Goal: Task Accomplishment & Management: Complete application form

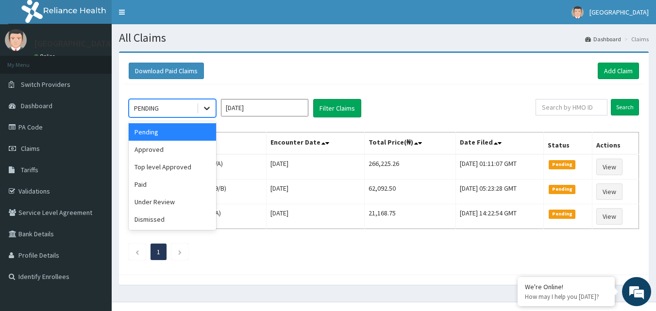
click at [205, 109] on icon at bounding box center [207, 108] width 10 height 10
click at [178, 152] on div "Approved" at bounding box center [172, 149] width 87 height 17
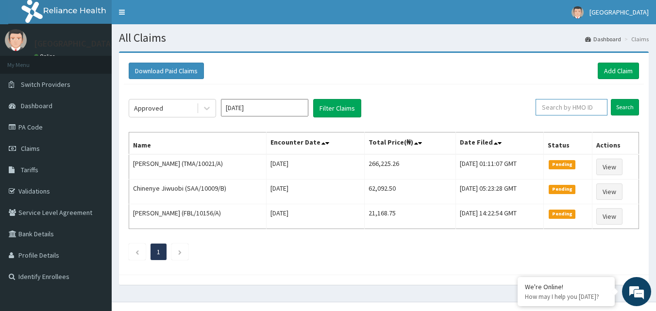
click at [561, 105] on input "text" at bounding box center [572, 107] width 72 height 17
type input "HAV/10014/E"
click at [620, 109] on input "Search" at bounding box center [625, 107] width 28 height 17
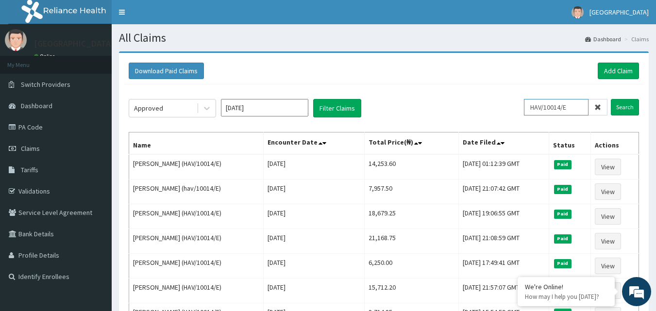
drag, startPoint x: 535, startPoint y: 108, endPoint x: 575, endPoint y: 108, distance: 39.4
click at [575, 108] on input "HAV/10014/E" at bounding box center [556, 107] width 65 height 17
click at [609, 70] on link "Add Claim" at bounding box center [618, 71] width 41 height 17
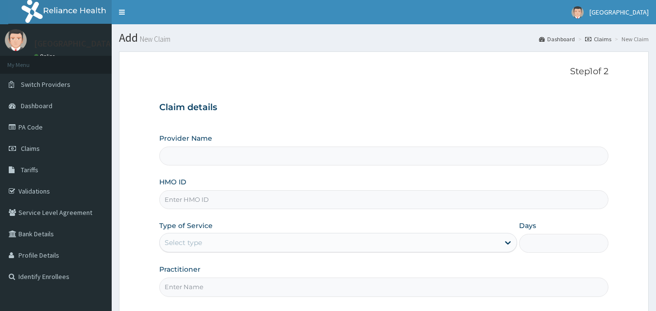
type input "Mother and Child Hospital - [GEOGRAPHIC_DATA]"
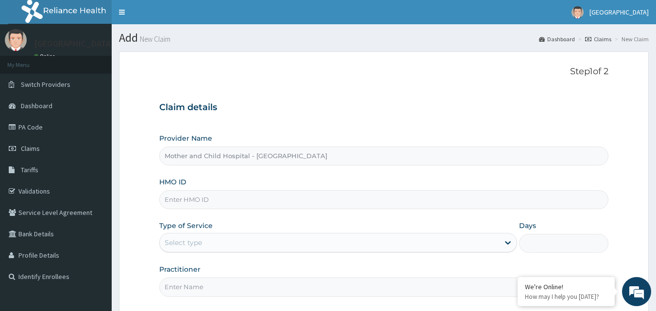
click at [196, 201] on input "HMO ID" at bounding box center [384, 199] width 450 height 19
paste input "HAV/10014/E"
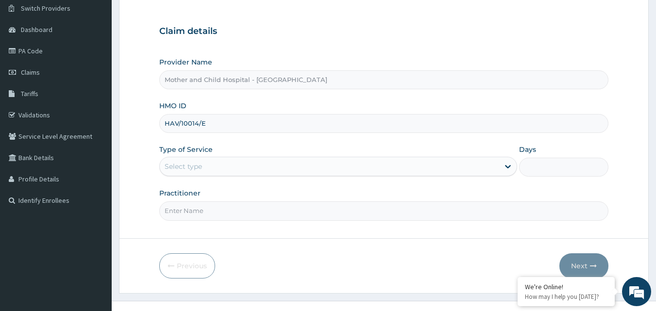
scroll to position [91, 0]
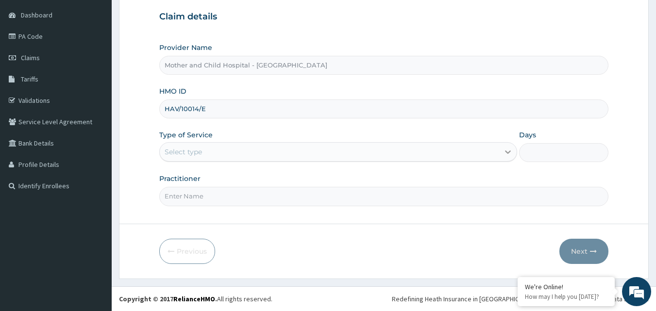
type input "HAV/10014/E"
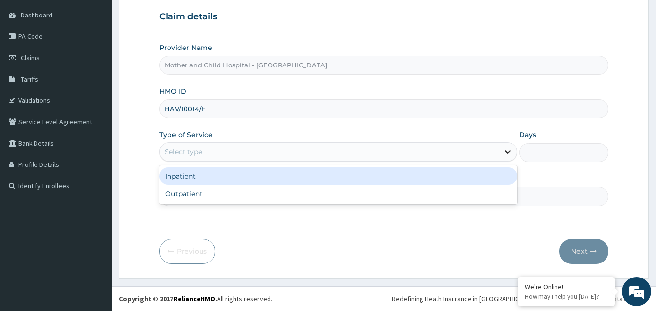
click at [506, 152] on icon at bounding box center [508, 152] width 6 height 3
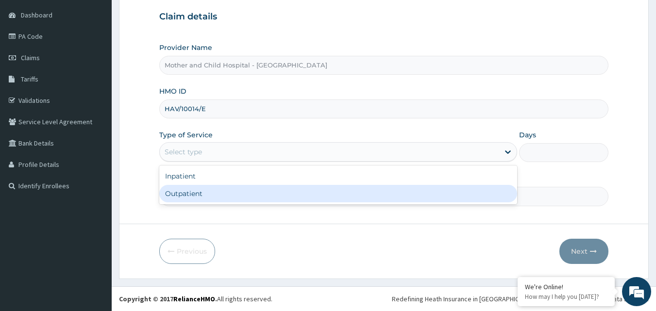
click at [265, 198] on div "Outpatient" at bounding box center [338, 193] width 358 height 17
type input "1"
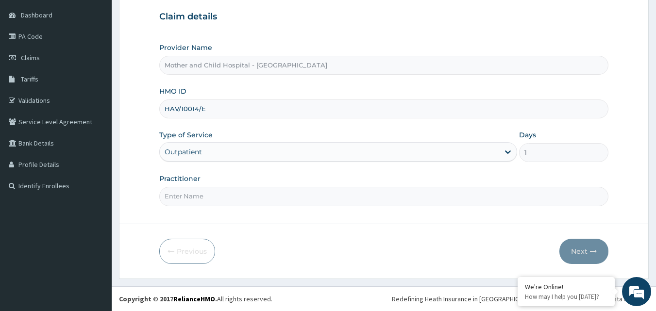
click at [197, 199] on input "Practitioner" at bounding box center [384, 196] width 450 height 19
type input "DR JOHKO"
click at [584, 246] on button "Next" at bounding box center [584, 251] width 49 height 25
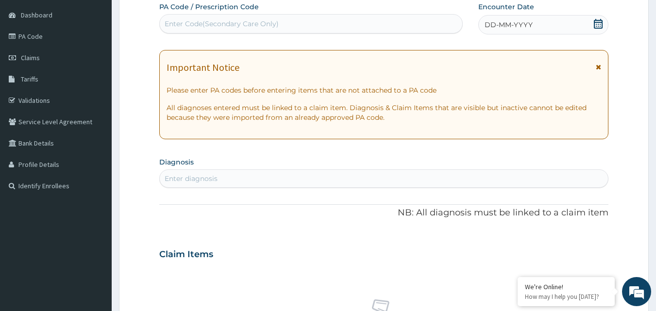
scroll to position [42, 0]
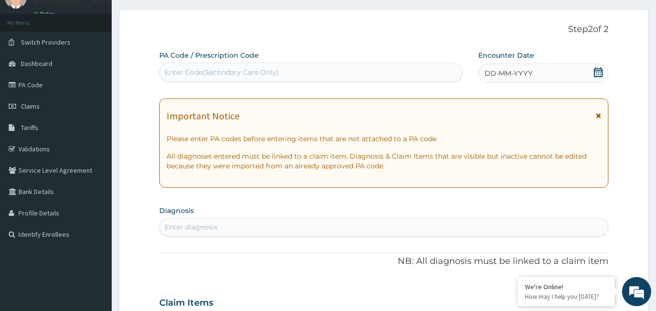
click at [554, 77] on div "DD-MM-YYYY" at bounding box center [544, 73] width 130 height 19
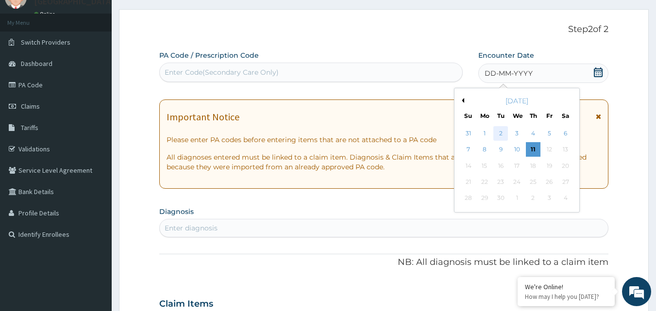
click at [501, 136] on div "2" at bounding box center [501, 133] width 15 height 15
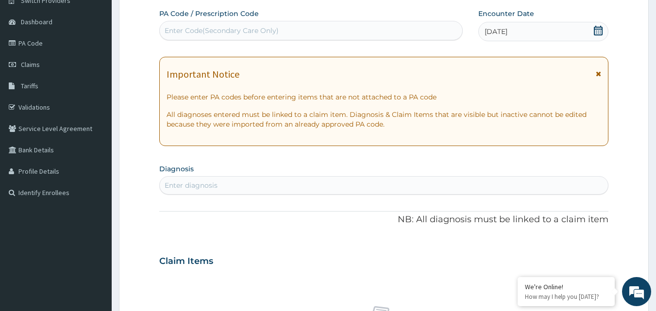
scroll to position [139, 0]
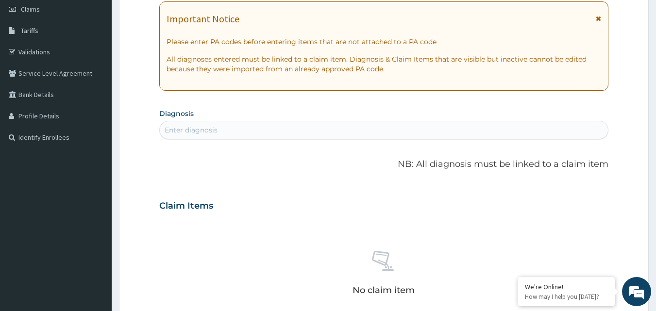
click at [190, 131] on div "Enter diagnosis" at bounding box center [191, 130] width 53 height 10
type input "MALARIA"
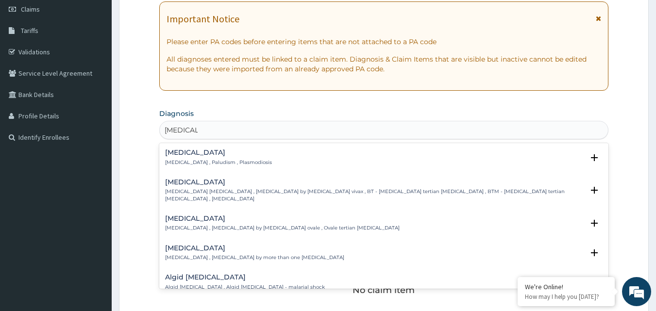
click at [194, 152] on h4 "Malaria" at bounding box center [218, 152] width 107 height 7
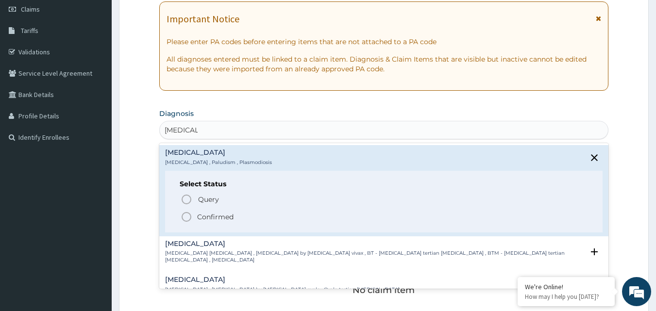
click at [187, 219] on icon "status option filled" at bounding box center [187, 217] width 12 height 12
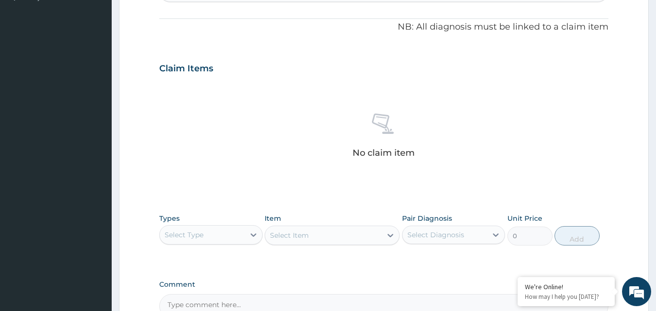
scroll to position [285, 0]
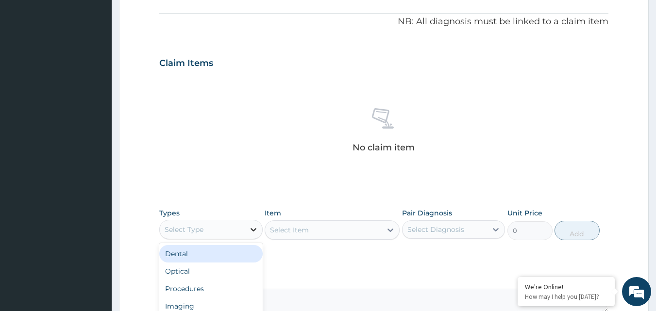
click at [250, 232] on icon at bounding box center [254, 230] width 10 height 10
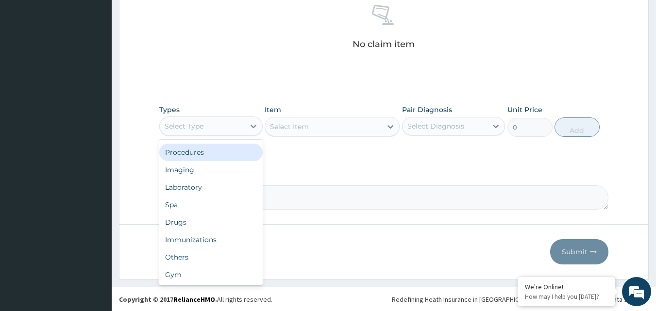
scroll to position [389, 0]
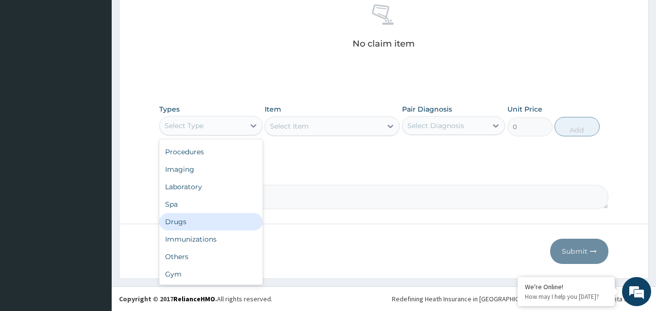
drag, startPoint x: 204, startPoint y: 224, endPoint x: 353, endPoint y: 159, distance: 163.4
click at [205, 224] on div "Drugs" at bounding box center [210, 221] width 103 height 17
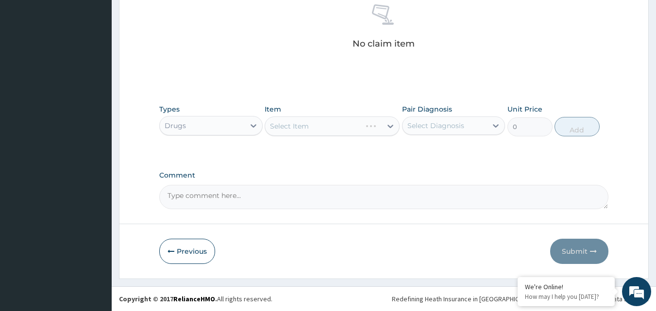
click at [392, 128] on div "Select Item" at bounding box center [332, 126] width 135 height 19
click at [383, 126] on div "Select Item" at bounding box center [332, 126] width 135 height 19
click at [391, 125] on div "Select Item" at bounding box center [332, 126] width 135 height 19
click at [295, 127] on div "Select Item" at bounding box center [332, 126] width 135 height 19
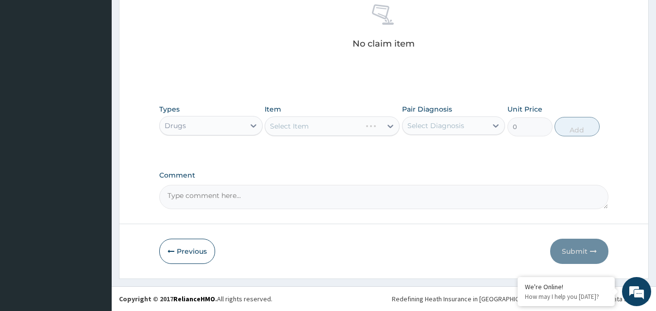
click at [291, 175] on label "Comment" at bounding box center [384, 175] width 450 height 8
click at [291, 185] on textarea "Comment" at bounding box center [384, 197] width 450 height 24
click at [292, 131] on div "Select Item" at bounding box center [332, 126] width 135 height 19
click at [325, 150] on div "Types Drugs Item Select Item Pair Diagnosis Select Diagnosis Unit Price 0 Add" at bounding box center [384, 128] width 450 height 56
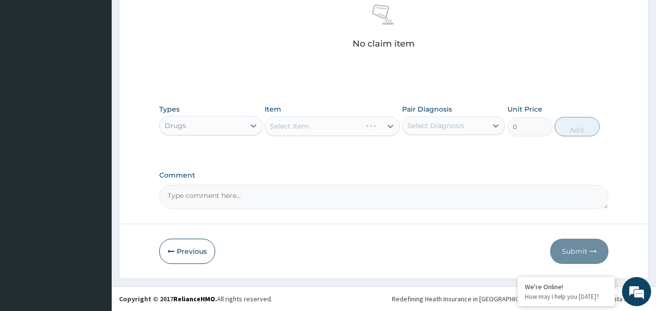
click at [331, 132] on div "Select Item" at bounding box center [332, 126] width 135 height 19
click at [391, 126] on div "Select Item" at bounding box center [332, 126] width 135 height 19
click at [498, 127] on icon at bounding box center [496, 126] width 10 height 10
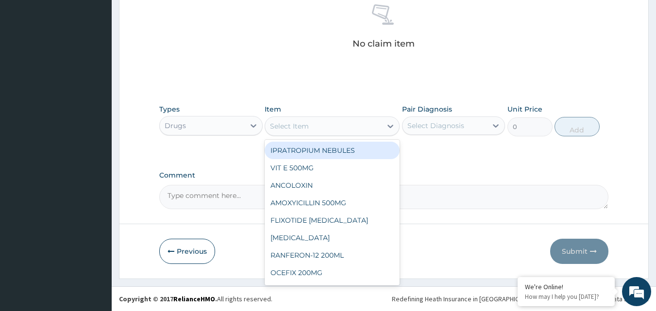
click at [328, 129] on div "Select Item" at bounding box center [323, 127] width 117 height 16
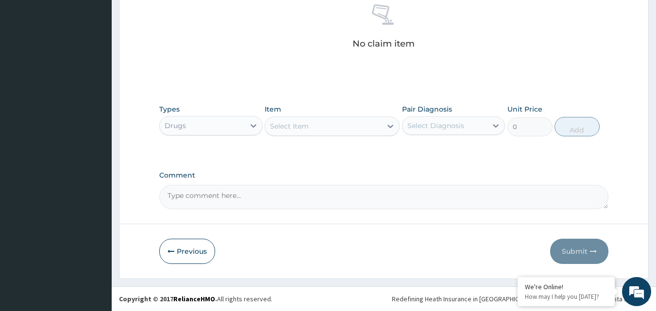
click at [328, 129] on div "Select Item" at bounding box center [323, 127] width 117 height 16
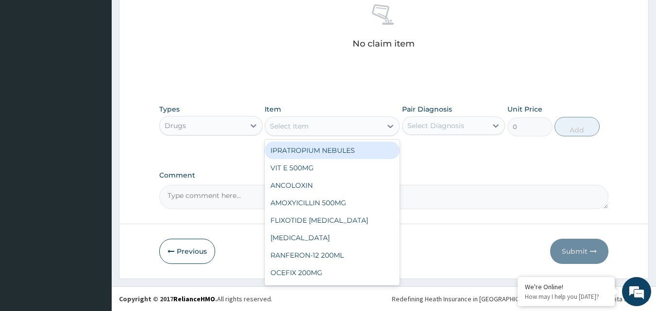
click at [328, 129] on div "Select Item" at bounding box center [323, 127] width 117 height 16
type input "PAR"
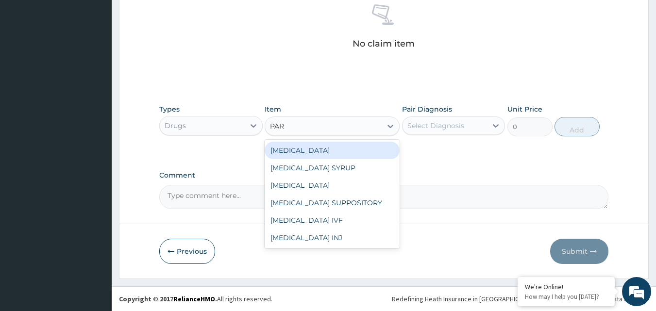
click at [301, 151] on div "PARACETAMOL" at bounding box center [332, 150] width 135 height 17
type input "37.40000152587891"
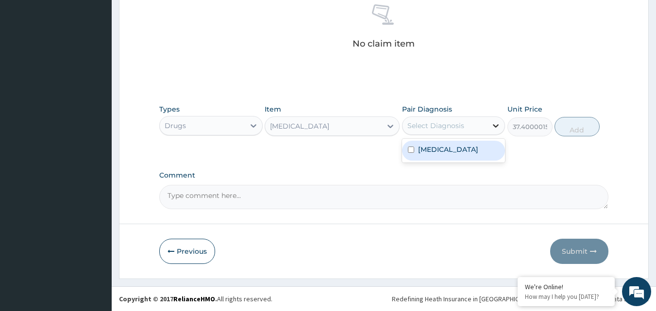
click at [499, 124] on icon at bounding box center [496, 126] width 10 height 10
click at [411, 149] on input "checkbox" at bounding box center [411, 150] width 6 height 6
checkbox input "true"
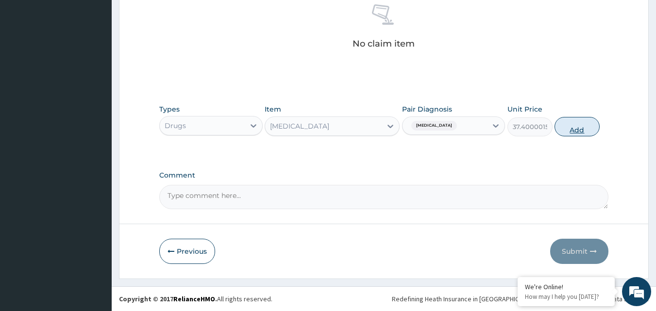
click at [575, 129] on button "Add" at bounding box center [577, 126] width 45 height 19
type input "0"
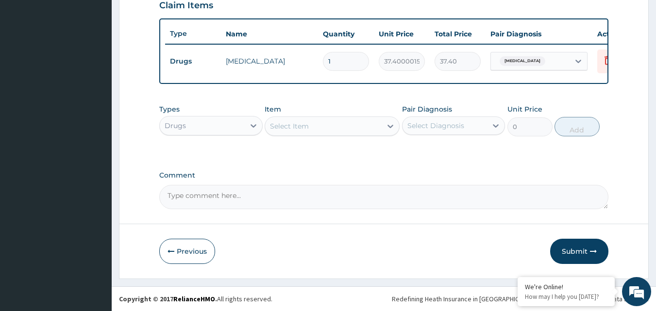
click at [333, 55] on input "1" at bounding box center [346, 61] width 46 height 19
type input "0.00"
type input "9"
type input "336.60"
type input "9"
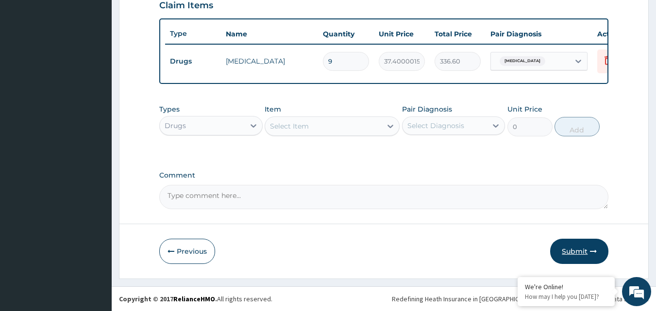
click at [581, 251] on button "Submit" at bounding box center [579, 251] width 58 height 25
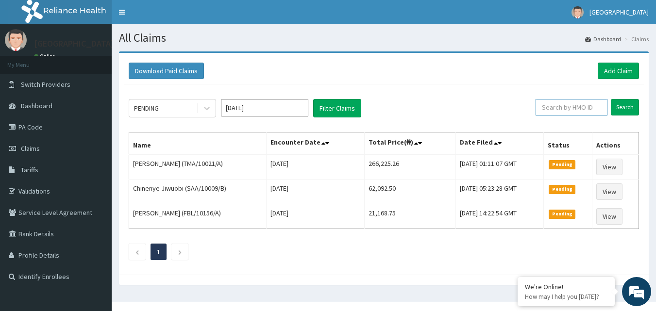
click at [574, 111] on input "text" at bounding box center [572, 107] width 72 height 17
paste input "HAV/10014/E"
type input "HAV/10014/C"
click at [622, 108] on input "Search" at bounding box center [625, 107] width 28 height 17
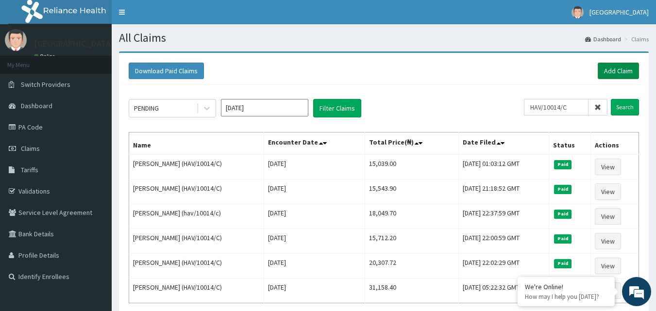
click at [614, 68] on link "Add Claim" at bounding box center [618, 71] width 41 height 17
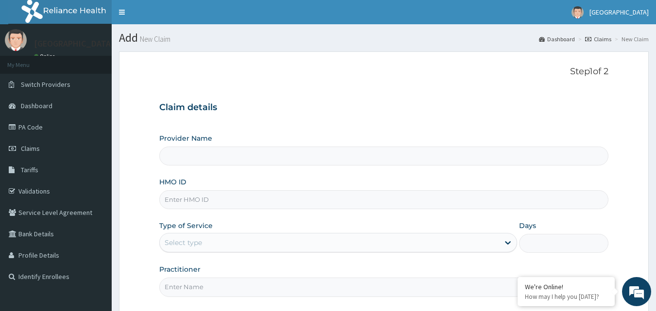
drag, startPoint x: 0, startPoint y: 0, endPoint x: 191, endPoint y: 201, distance: 277.3
click at [191, 201] on input "HMO ID" at bounding box center [384, 199] width 450 height 19
type input "Mother and Child Hospital - Omole"
paste input "HAV/10014/E"
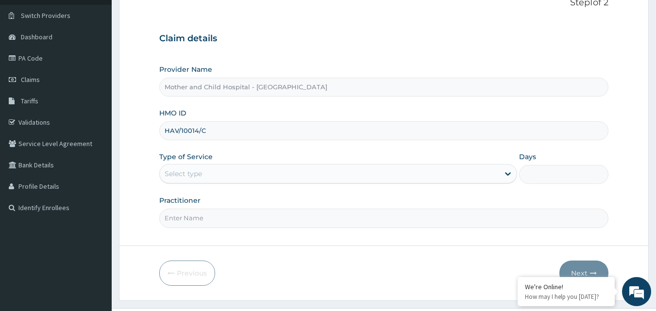
scroll to position [91, 0]
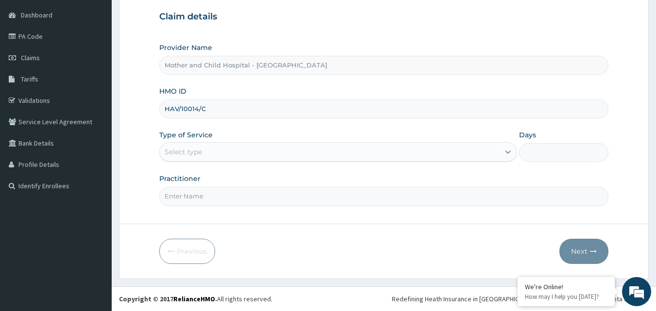
type input "HAV/10014/C"
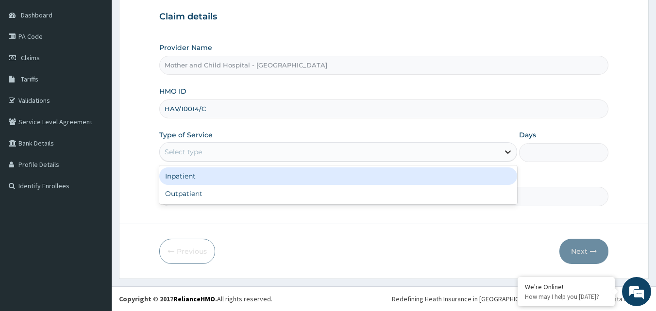
click at [509, 150] on icon at bounding box center [508, 152] width 10 height 10
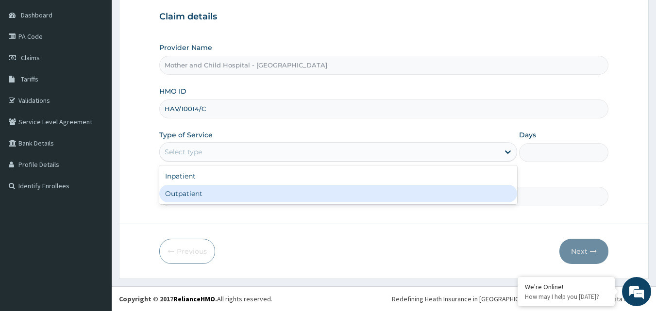
drag, startPoint x: 189, startPoint y: 193, endPoint x: 201, endPoint y: 190, distance: 12.5
click at [193, 193] on div "Outpatient" at bounding box center [338, 193] width 358 height 17
type input "1"
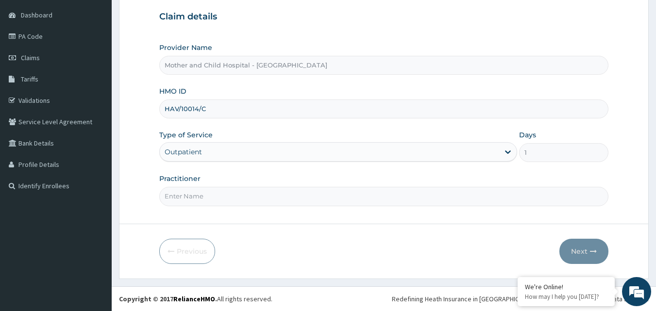
scroll to position [0, 0]
click at [197, 195] on input "Practitioner" at bounding box center [384, 196] width 450 height 19
type input "DR JOKHO"
click at [586, 253] on button "Next" at bounding box center [584, 251] width 49 height 25
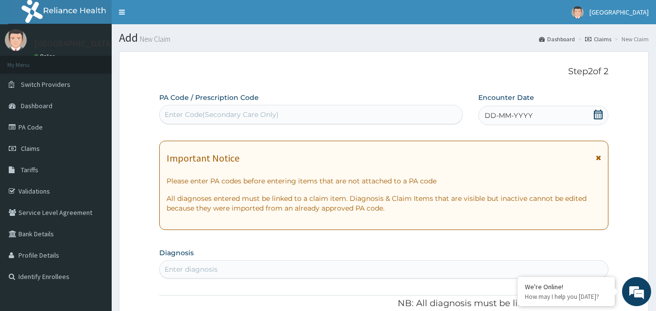
click at [319, 118] on div "Enter Code(Secondary Care Only)" at bounding box center [311, 115] width 303 height 16
click at [597, 115] on icon at bounding box center [598, 115] width 9 height 10
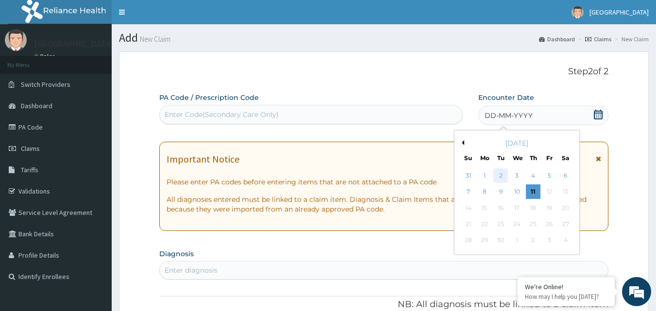
click at [501, 174] on div "2" at bounding box center [501, 176] width 15 height 15
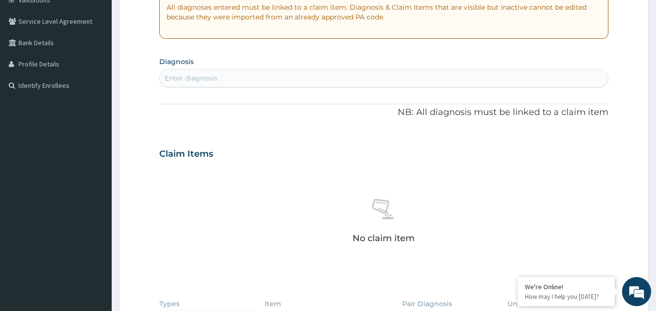
scroll to position [194, 0]
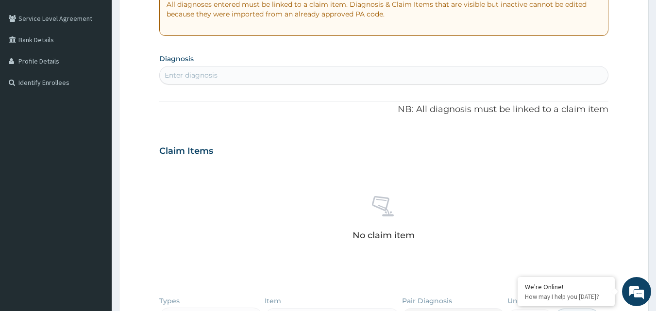
click at [196, 75] on div "Enter diagnosis" at bounding box center [191, 75] width 53 height 10
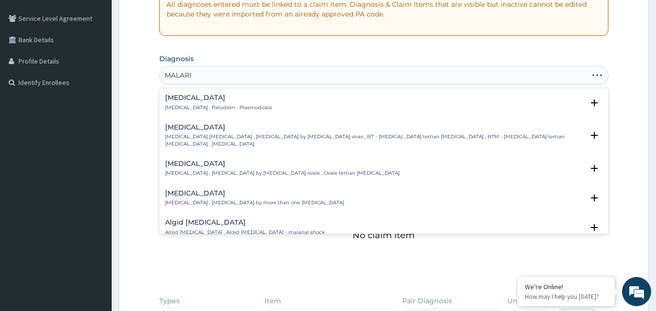
type input "MALARIA"
click at [183, 106] on p "Malaria , Paludism , Plasmodiosis" at bounding box center [218, 107] width 107 height 7
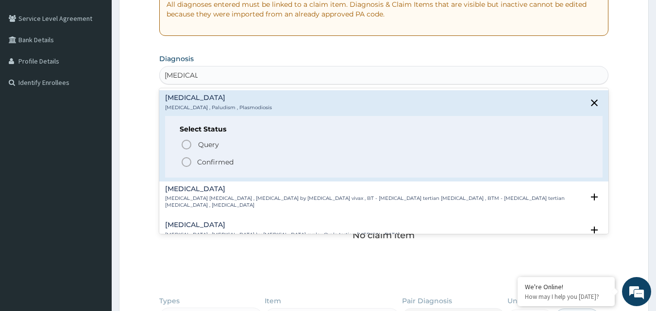
click at [188, 163] on icon "status option filled" at bounding box center [187, 162] width 12 height 12
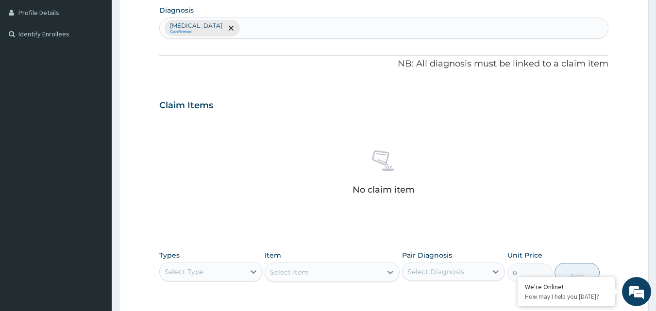
scroll to position [389, 0]
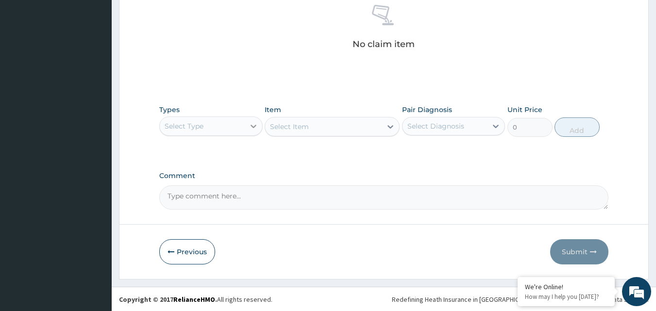
click at [254, 125] on icon at bounding box center [254, 126] width 10 height 10
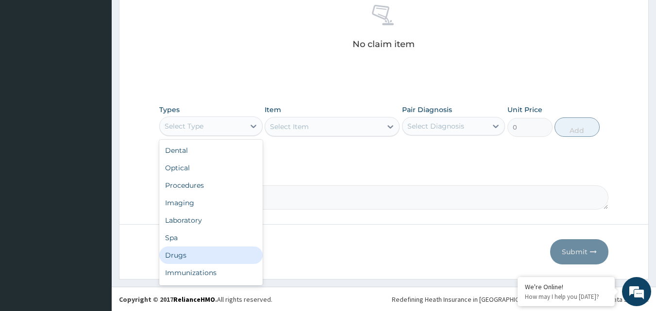
click at [199, 260] on div "Drugs" at bounding box center [210, 255] width 103 height 17
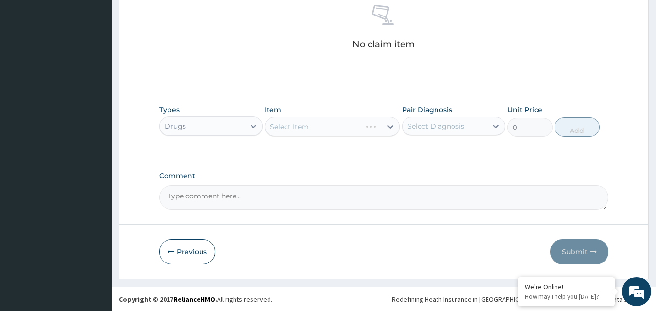
click at [388, 123] on div "Select Item" at bounding box center [332, 126] width 135 height 19
click at [332, 128] on div "Select Item" at bounding box center [332, 126] width 135 height 19
click at [329, 128] on div "Select Item" at bounding box center [332, 126] width 135 height 19
click at [305, 129] on div "Select Item" at bounding box center [332, 126] width 135 height 19
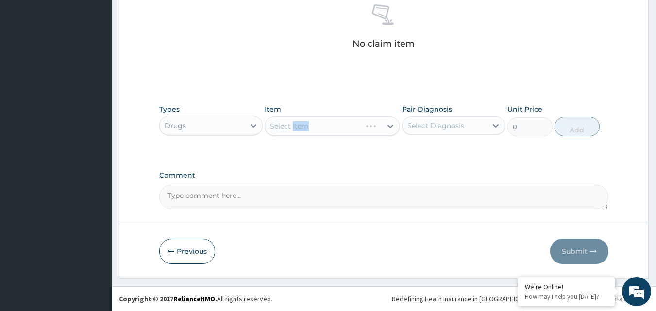
click at [305, 129] on div "Select Item" at bounding box center [332, 126] width 135 height 19
click at [365, 111] on div "Item Select Item" at bounding box center [332, 120] width 135 height 32
click at [334, 128] on div "Select Item" at bounding box center [323, 127] width 117 height 16
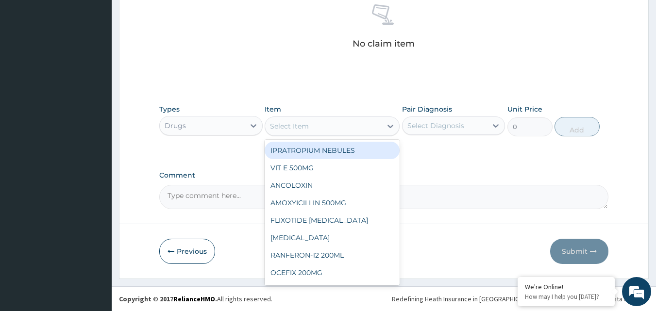
click at [334, 128] on div "Select Item" at bounding box center [323, 127] width 117 height 16
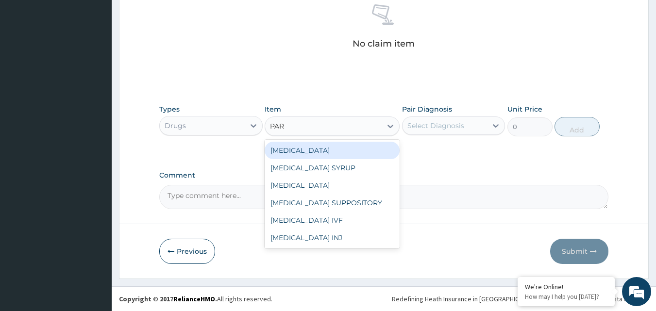
type input "PARA"
click at [285, 151] on div "PARACETAMOL" at bounding box center [332, 150] width 135 height 17
type input "37.40000152587891"
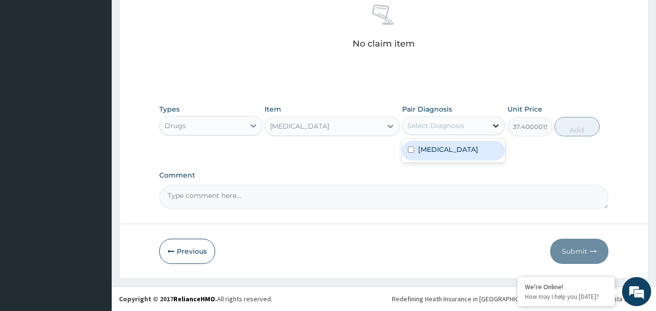
click at [494, 125] on icon at bounding box center [497, 125] width 6 height 3
click at [411, 150] on input "checkbox" at bounding box center [411, 150] width 6 height 6
checkbox input "true"
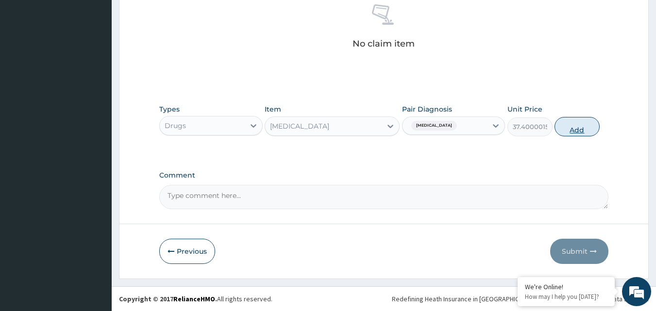
click at [575, 131] on button "Add" at bounding box center [577, 126] width 45 height 19
type input "0"
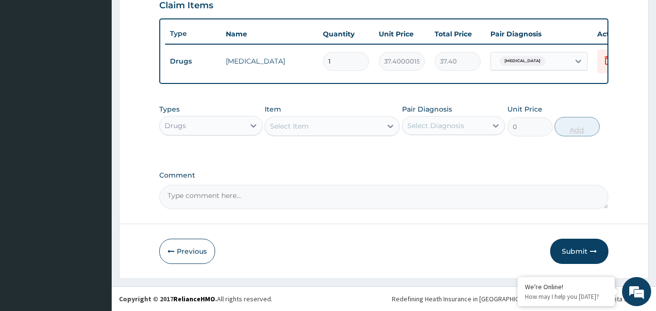
scroll to position [350, 0]
click at [338, 55] on input "1" at bounding box center [346, 61] width 46 height 19
type input "0.00"
type input "9"
type input "336.60"
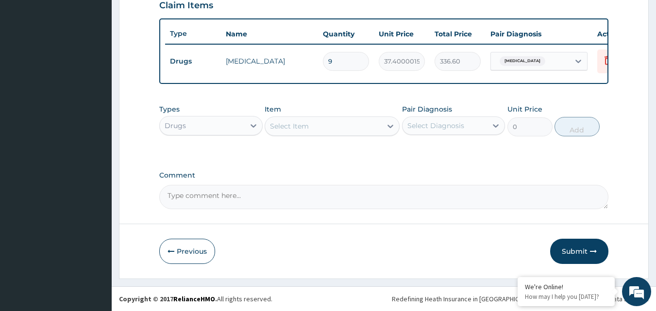
type input "9"
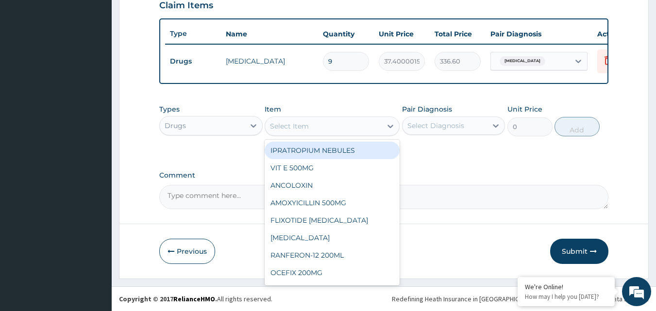
click at [330, 129] on div "Select Item" at bounding box center [323, 127] width 117 height 16
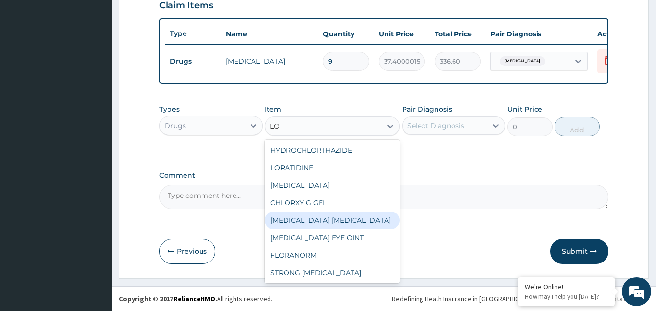
type input "L"
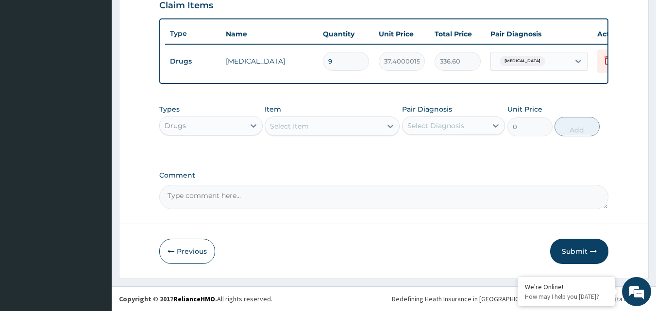
click at [571, 253] on button "Submit" at bounding box center [579, 251] width 58 height 25
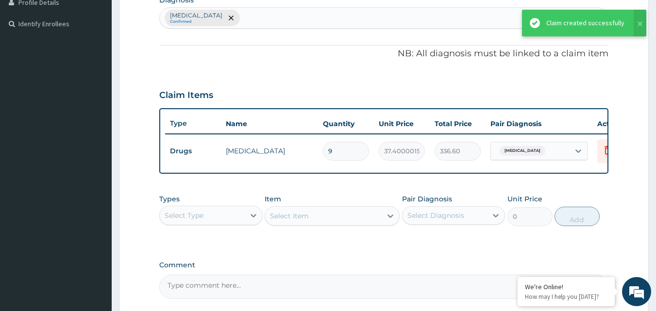
scroll to position [156, 0]
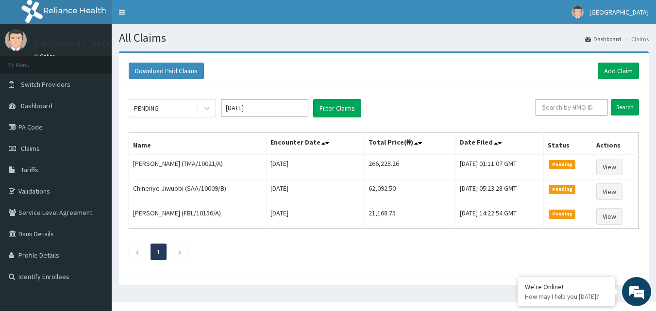
click at [571, 106] on input "text" at bounding box center [572, 107] width 72 height 17
type input "ARM/10234/A"
click at [625, 107] on input "Search" at bounding box center [625, 107] width 28 height 17
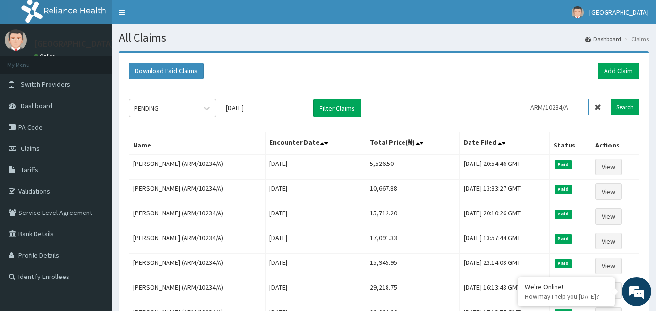
drag, startPoint x: 585, startPoint y: 104, endPoint x: 531, endPoint y: 111, distance: 54.4
click at [531, 111] on input "ARM/10234/A" at bounding box center [556, 107] width 65 height 17
type input "CPW/10090/C"
click at [634, 110] on input "Search" at bounding box center [625, 107] width 28 height 17
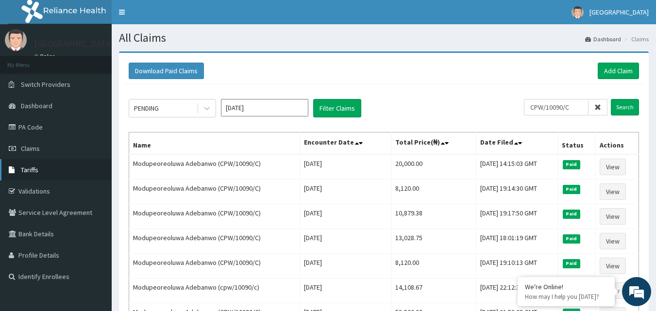
click at [26, 175] on link "Tariffs" at bounding box center [56, 169] width 112 height 21
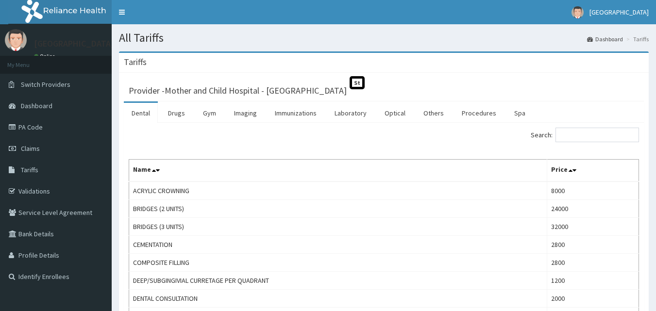
click at [295, 114] on link "Immunizations" at bounding box center [295, 113] width 57 height 20
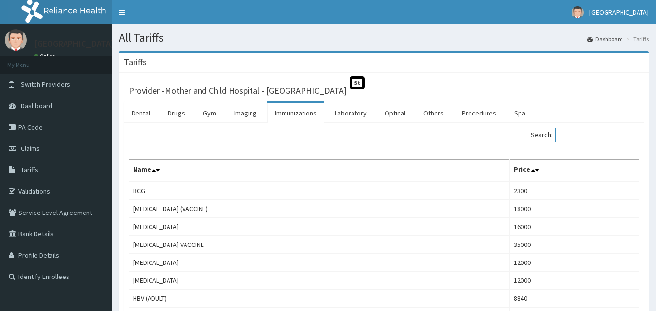
click at [590, 133] on input "Search:" at bounding box center [598, 135] width 84 height 15
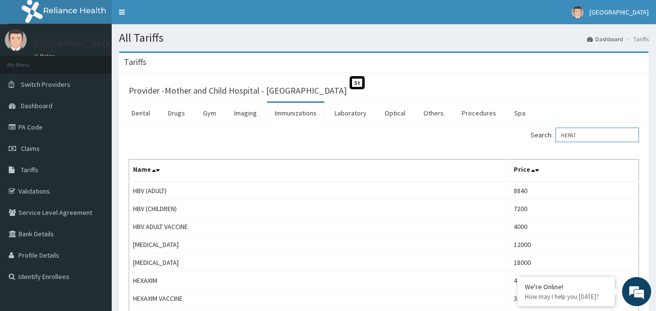
type input "HEPAT"
drag, startPoint x: 593, startPoint y: 136, endPoint x: 562, endPoint y: 134, distance: 31.1
click at [562, 134] on label "Search: HEPAT" at bounding box center [585, 135] width 108 height 15
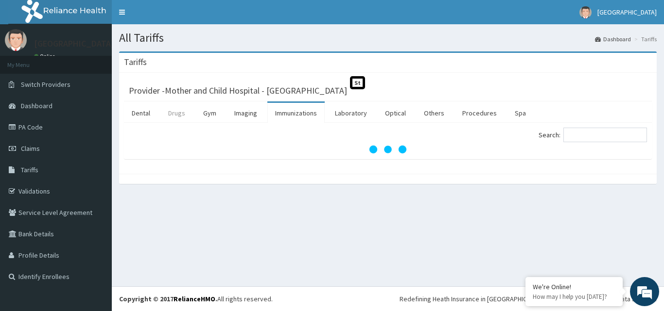
click at [178, 116] on link "Drugs" at bounding box center [176, 113] width 33 height 20
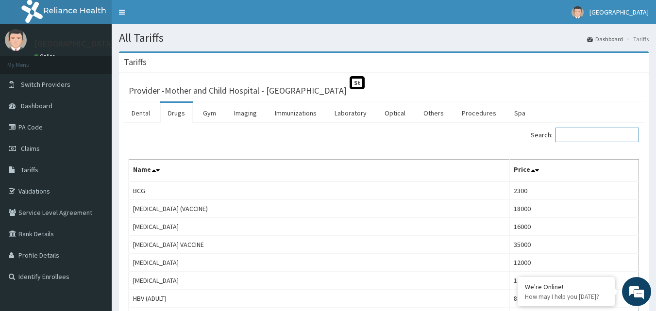
click at [578, 134] on input "Search:" at bounding box center [598, 135] width 84 height 15
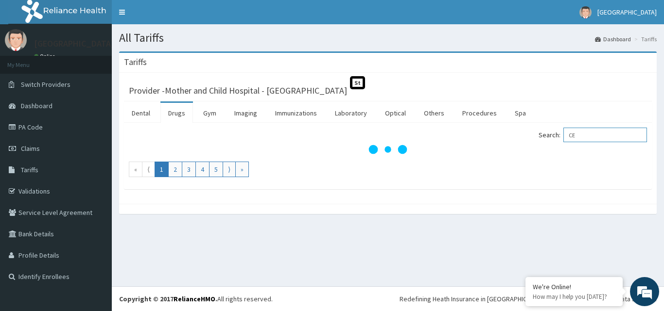
type input "C"
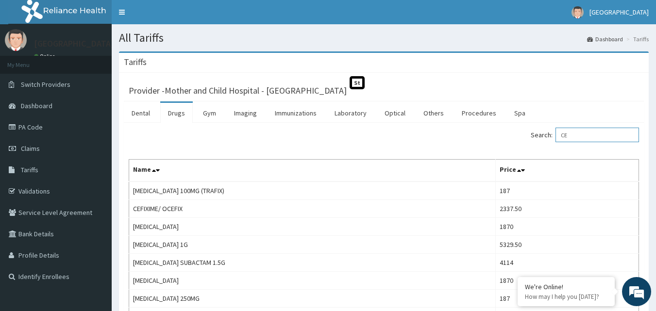
type input "C"
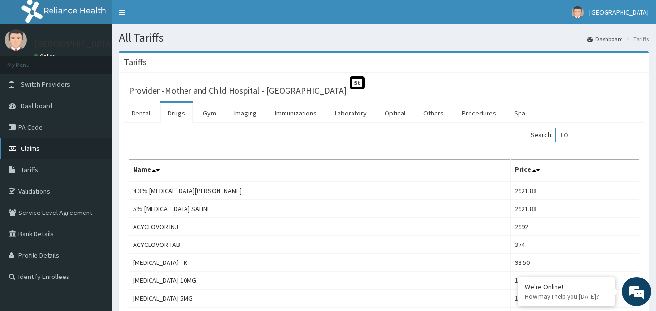
type input "LO"
click at [34, 151] on span "Claims" at bounding box center [30, 148] width 19 height 9
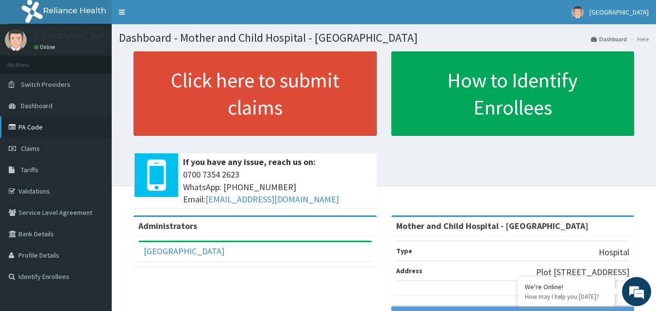
click at [28, 128] on link "PA Code" at bounding box center [56, 127] width 112 height 21
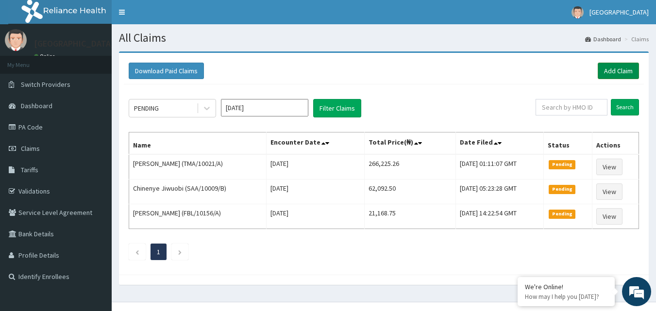
click at [617, 73] on link "Add Claim" at bounding box center [618, 71] width 41 height 17
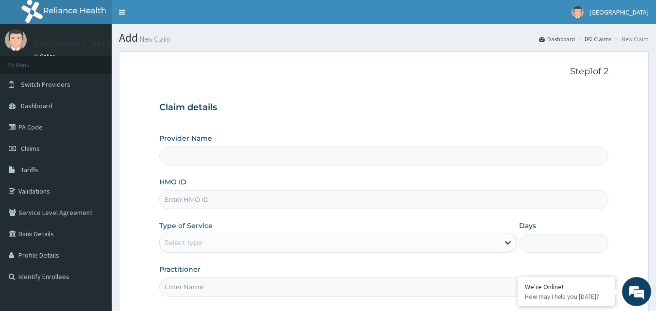
type input "Mother and Child Hospital - [GEOGRAPHIC_DATA]"
click at [177, 199] on input "HMO ID" at bounding box center [384, 199] width 450 height 19
type input "CPW/10090/C"
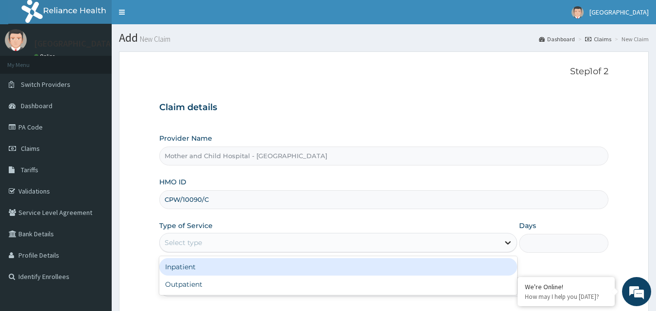
click at [505, 241] on icon at bounding box center [508, 243] width 10 height 10
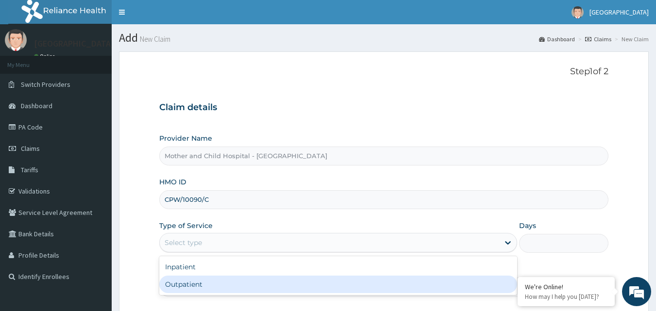
click at [191, 286] on div "Outpatient" at bounding box center [338, 284] width 358 height 17
type input "1"
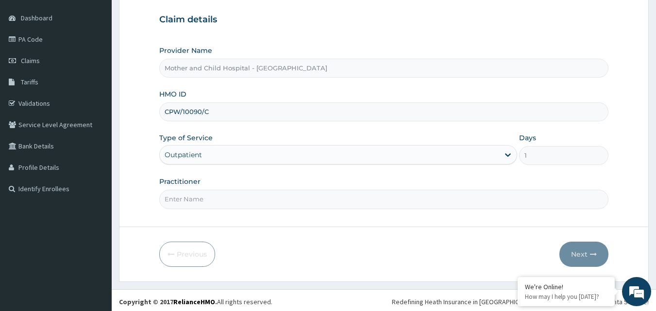
scroll to position [91, 0]
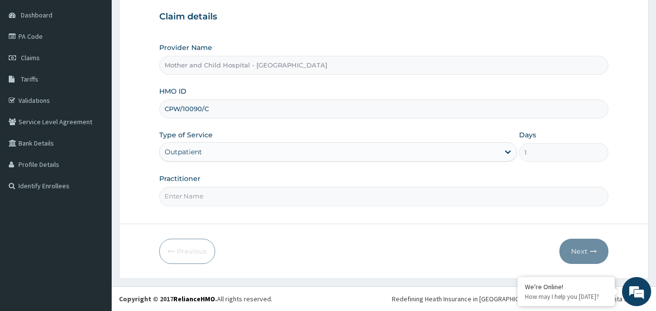
click at [221, 198] on input "Practitioner" at bounding box center [384, 196] width 450 height 19
type input "AFOLABI"
click at [581, 248] on button "Next" at bounding box center [584, 251] width 49 height 25
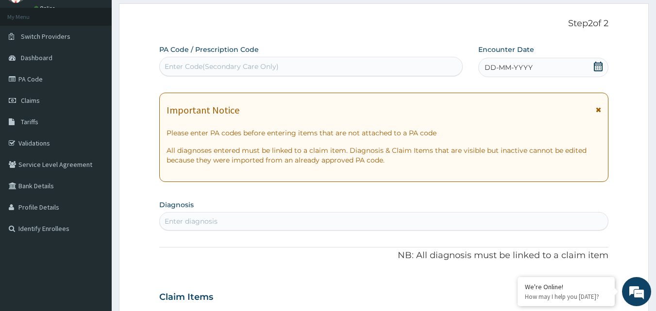
scroll to position [0, 0]
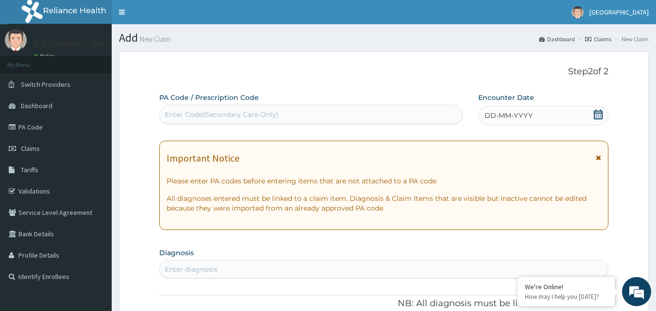
click at [195, 109] on div "Enter Code(Secondary Care Only)" at bounding box center [311, 115] width 303 height 16
paste input "PA/70CE1A"
type input "PA/70CE1A"
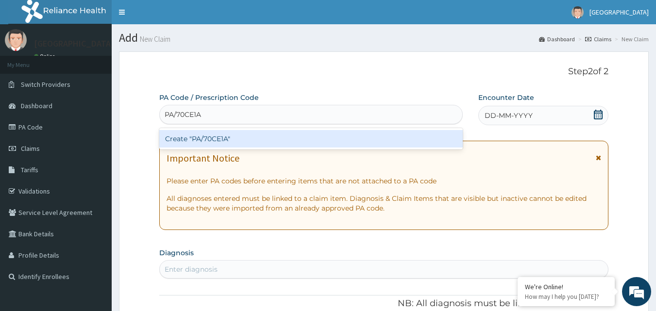
click at [209, 136] on div "Create "PA/70CE1A"" at bounding box center [311, 138] width 304 height 17
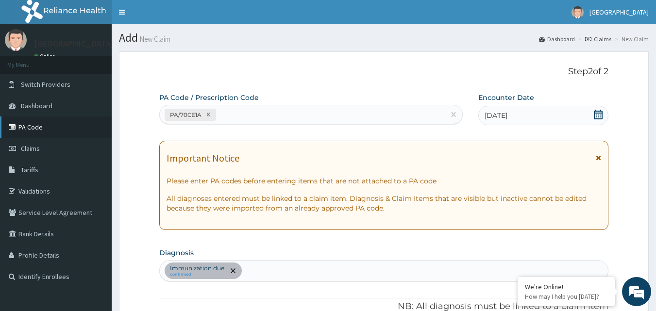
click at [32, 130] on link "PA Code" at bounding box center [56, 127] width 112 height 21
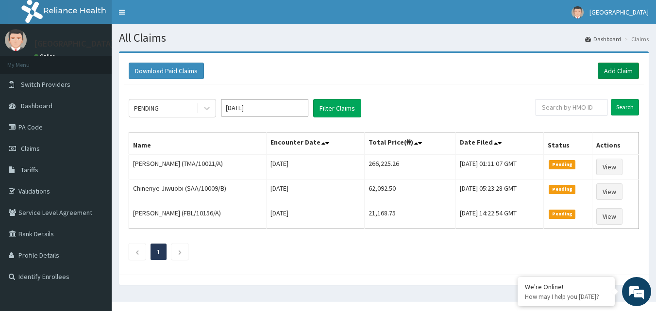
click at [612, 72] on link "Add Claim" at bounding box center [618, 71] width 41 height 17
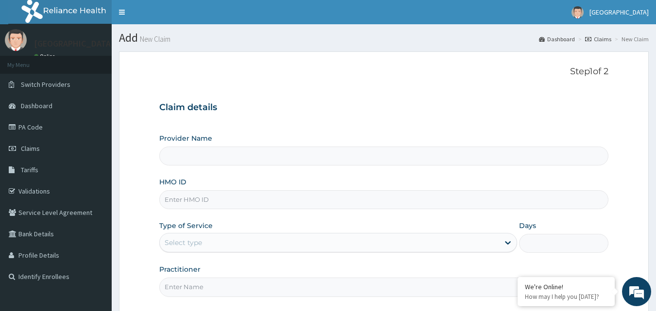
click at [195, 198] on input "HMO ID" at bounding box center [384, 199] width 450 height 19
type input "Mother and Child Hospital - [GEOGRAPHIC_DATA]"
type input "CPW/10090/C"
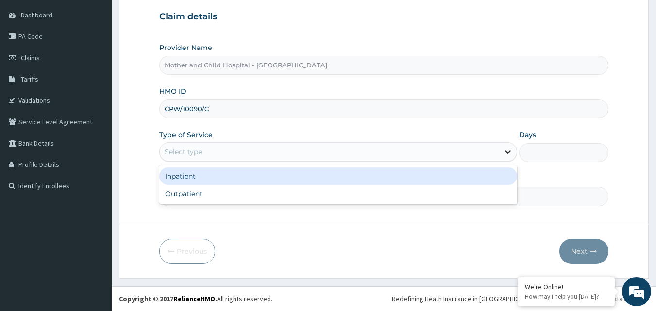
click at [511, 154] on icon at bounding box center [508, 152] width 10 height 10
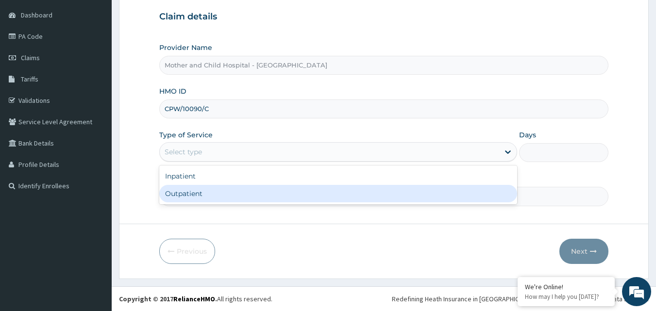
scroll to position [0, 0]
click at [198, 198] on div "Outpatient" at bounding box center [338, 193] width 358 height 17
type input "1"
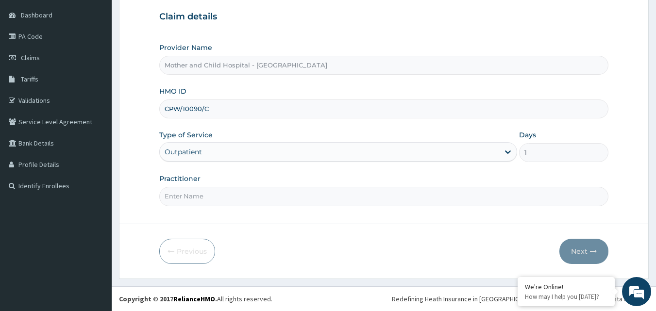
click at [248, 201] on input "Practitioner" at bounding box center [384, 196] width 450 height 19
type input "AFOLABI"
click at [579, 249] on button "Next" at bounding box center [584, 251] width 49 height 25
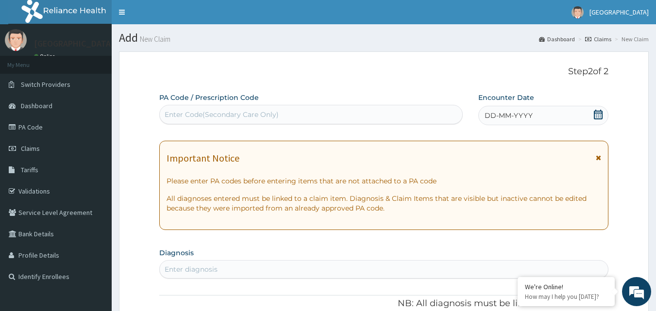
click at [190, 113] on div "Enter Code(Secondary Care Only)" at bounding box center [222, 115] width 114 height 10
paste input "PA/70CE1A"
type input "PA/70CE1A"
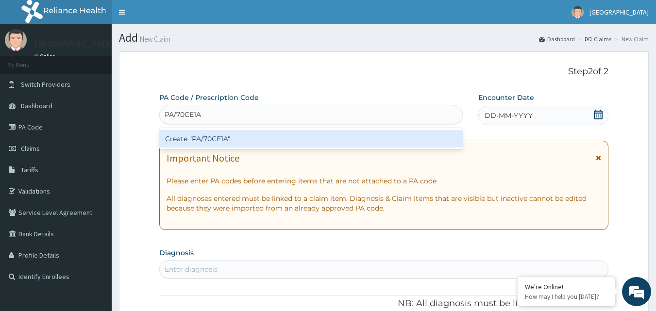
click at [220, 145] on div "Create "PA/70CE1A"" at bounding box center [311, 138] width 304 height 17
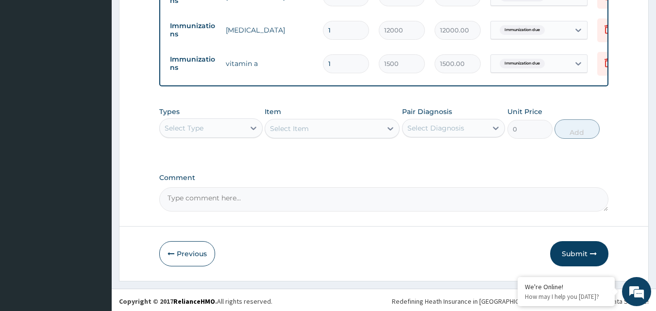
scroll to position [417, 0]
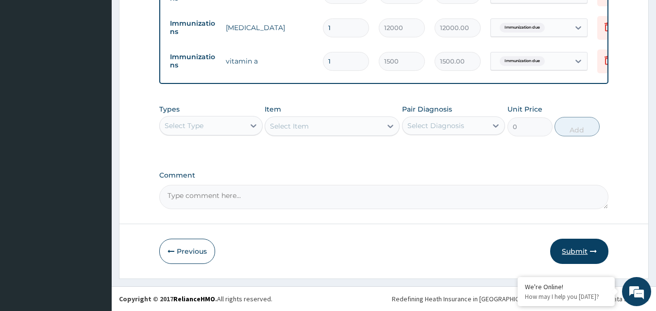
click at [571, 251] on button "Submit" at bounding box center [579, 251] width 58 height 25
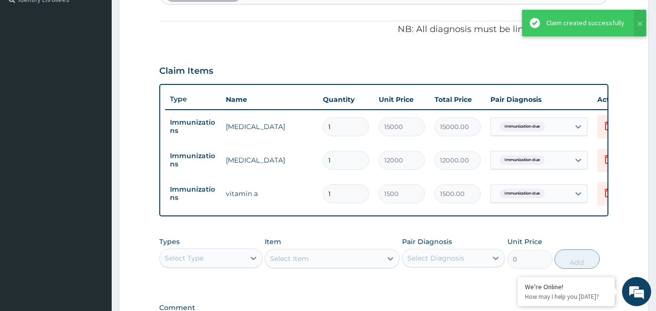
scroll to position [272, 0]
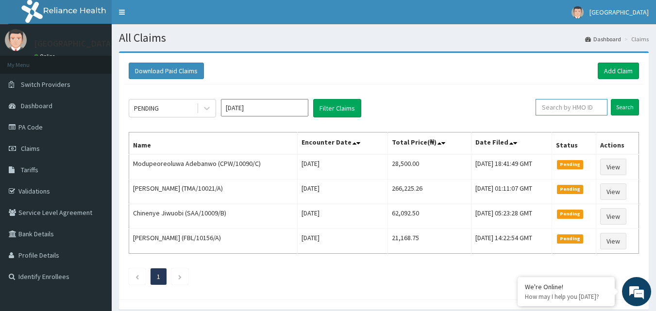
click at [560, 111] on input "text" at bounding box center [572, 107] width 72 height 17
type input "BLX/10016/B"
click at [600, 108] on icon at bounding box center [598, 107] width 7 height 7
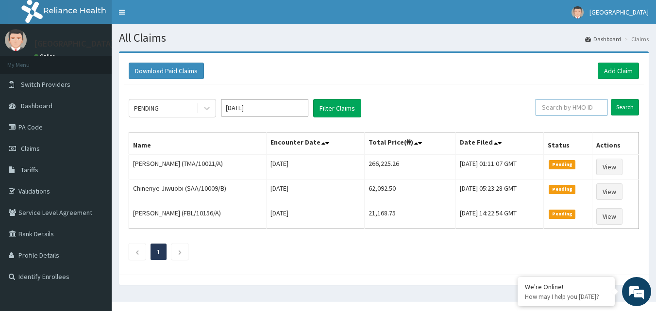
click at [562, 111] on input "text" at bounding box center [572, 107] width 72 height 17
type input "BLX/10016/B"
click at [624, 108] on input "Search" at bounding box center [625, 107] width 28 height 17
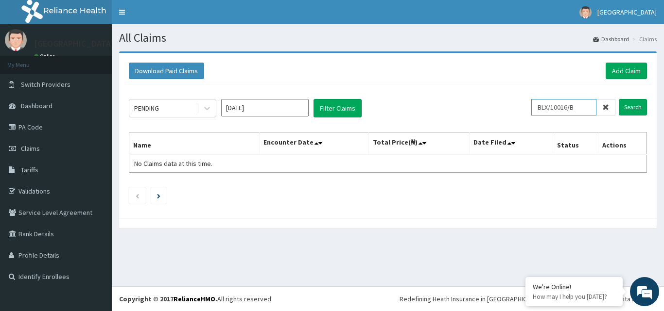
drag, startPoint x: 592, startPoint y: 104, endPoint x: 515, endPoint y: 107, distance: 76.3
click at [515, 107] on div "PENDING [DATE] Filter Claims BLX/10016/B Search" at bounding box center [388, 108] width 518 height 18
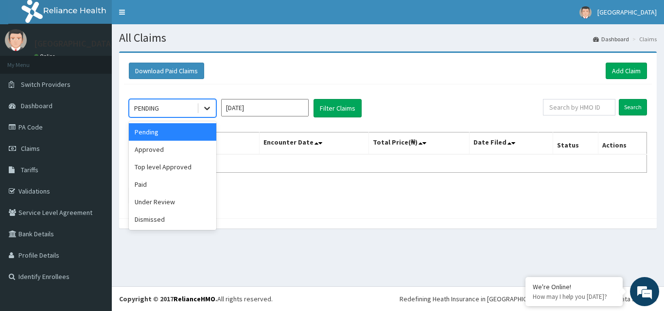
click at [208, 105] on icon at bounding box center [207, 108] width 10 height 10
click at [162, 149] on div "Approved" at bounding box center [172, 149] width 87 height 17
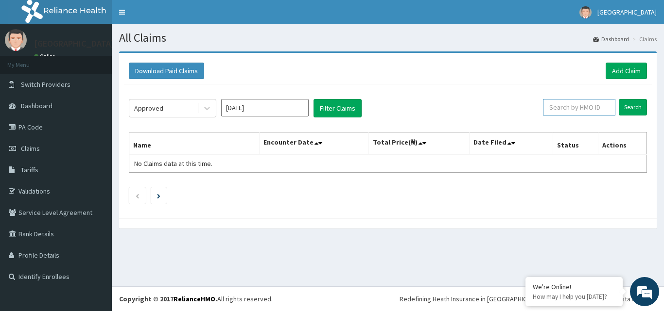
click at [569, 107] on input "text" at bounding box center [579, 107] width 72 height 17
type input "ENP/11235/D"
click at [611, 110] on span at bounding box center [605, 107] width 19 height 17
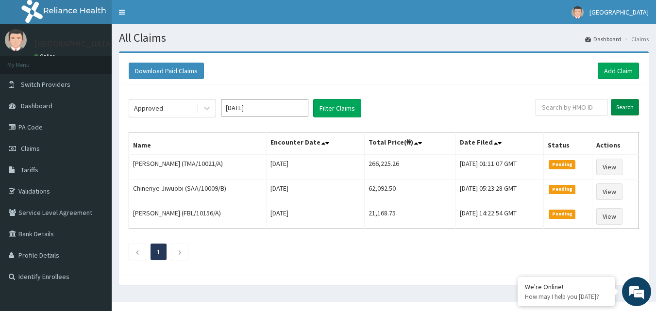
click at [626, 106] on input "Search" at bounding box center [625, 107] width 28 height 17
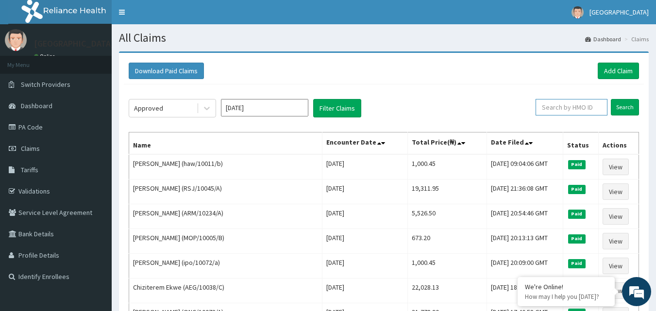
click at [573, 106] on input "text" at bounding box center [572, 107] width 72 height 17
type input "ENP/11235/D"
click at [626, 106] on input "Search" at bounding box center [625, 107] width 28 height 17
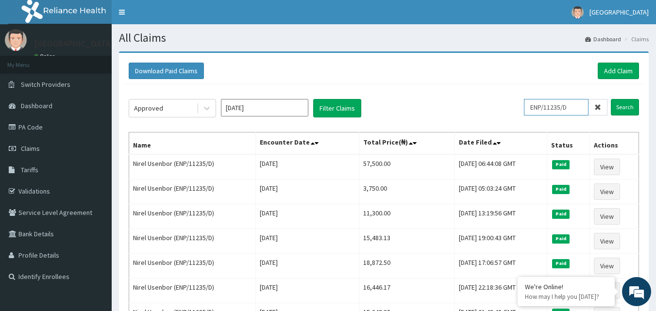
drag, startPoint x: 581, startPoint y: 105, endPoint x: 530, endPoint y: 108, distance: 50.6
click at [530, 108] on div "Approved Aug 2025 Filter Claims ENP/11235/D Search" at bounding box center [384, 108] width 511 height 18
type input "BLX/10016/B"
click at [625, 106] on input "Search" at bounding box center [625, 107] width 28 height 17
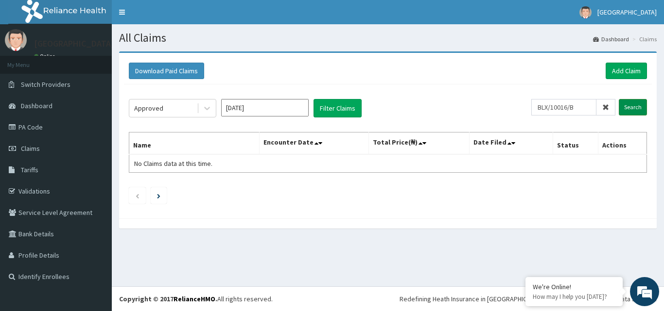
click at [624, 106] on input "Search" at bounding box center [632, 107] width 28 height 17
drag, startPoint x: 585, startPoint y: 107, endPoint x: 536, endPoint y: 106, distance: 48.6
click at [536, 106] on div "Approved Aug 2025 Filter Claims BLX/10016/B Search" at bounding box center [388, 108] width 518 height 18
type input "ITX/10632/A"
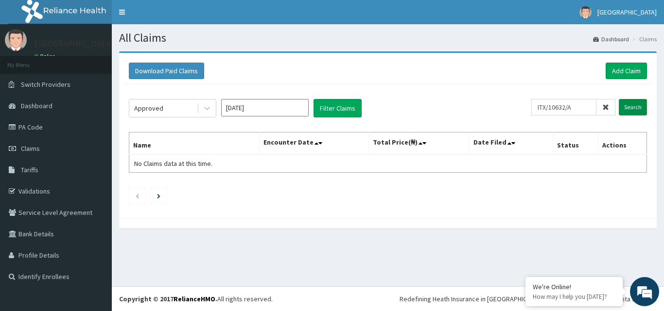
click at [625, 106] on input "Search" at bounding box center [632, 107] width 28 height 17
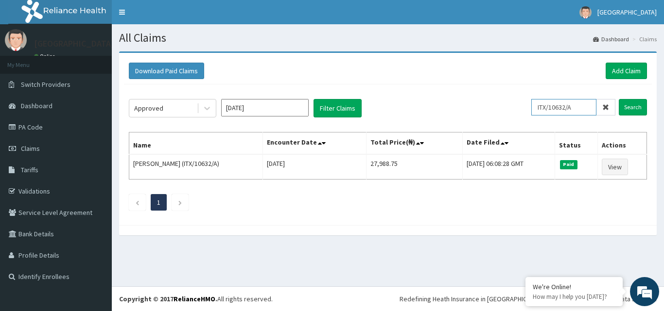
drag, startPoint x: 584, startPoint y: 108, endPoint x: 517, endPoint y: 115, distance: 67.4
click at [517, 115] on div "Approved Aug 2025 Filter Claims ITX/10632/A Search" at bounding box center [388, 108] width 518 height 18
type input "AFO/10084/A"
click at [634, 107] on input "Search" at bounding box center [632, 107] width 28 height 17
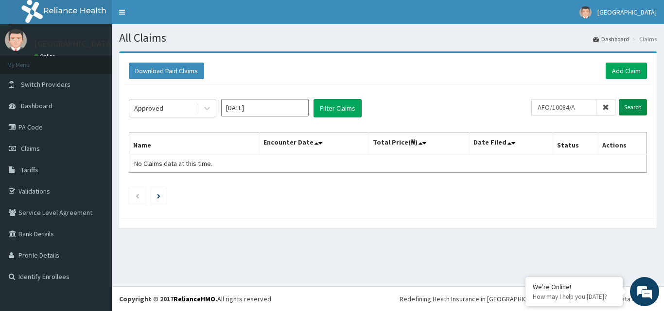
drag, startPoint x: 639, startPoint y: 109, endPoint x: 632, endPoint y: 111, distance: 7.4
click at [632, 111] on input "Search" at bounding box center [632, 107] width 28 height 17
click at [626, 111] on input "Search" at bounding box center [632, 107] width 28 height 17
click at [28, 167] on span "Tariffs" at bounding box center [29, 170] width 17 height 9
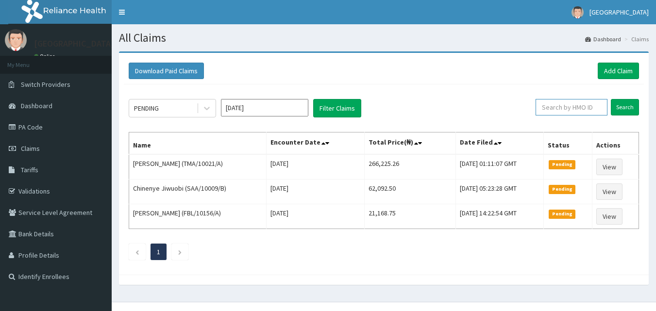
click at [553, 109] on input "text" at bounding box center [572, 107] width 72 height 17
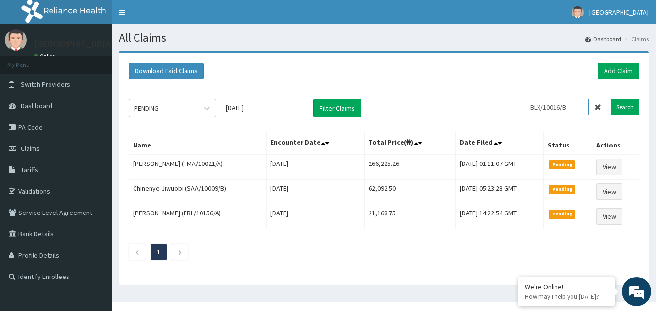
type input "BLX/10016/B"
click at [598, 108] on icon at bounding box center [598, 107] width 7 height 7
click at [573, 105] on input "text" at bounding box center [572, 107] width 72 height 17
type input "BLX/10016/B"
click at [597, 106] on icon at bounding box center [598, 107] width 7 height 7
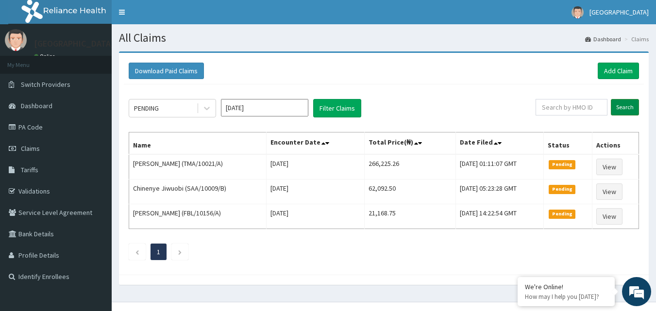
click at [622, 107] on input "Search" at bounding box center [625, 107] width 28 height 17
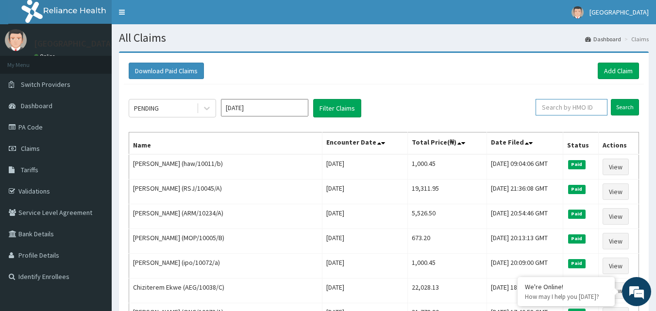
click at [568, 106] on input "text" at bounding box center [572, 107] width 72 height 17
type input "BLX/10016/B"
click at [628, 105] on input "Search" at bounding box center [625, 107] width 28 height 17
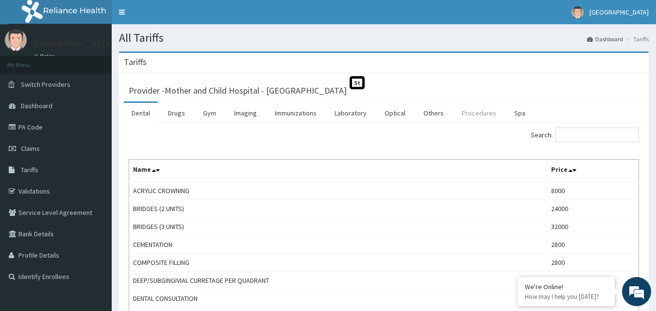
click at [478, 114] on link "Procedures" at bounding box center [479, 113] width 50 height 20
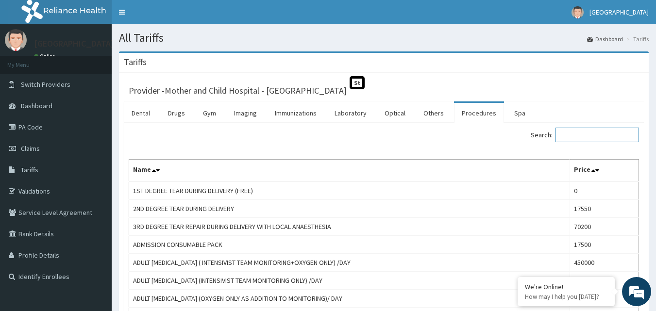
click at [572, 135] on input "Search:" at bounding box center [598, 135] width 84 height 15
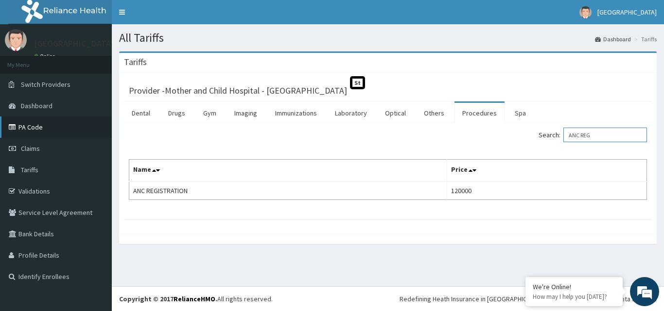
type input "ANC REG"
click at [30, 126] on link "PA Code" at bounding box center [56, 127] width 112 height 21
